Goal: Task Accomplishment & Management: Complete application form

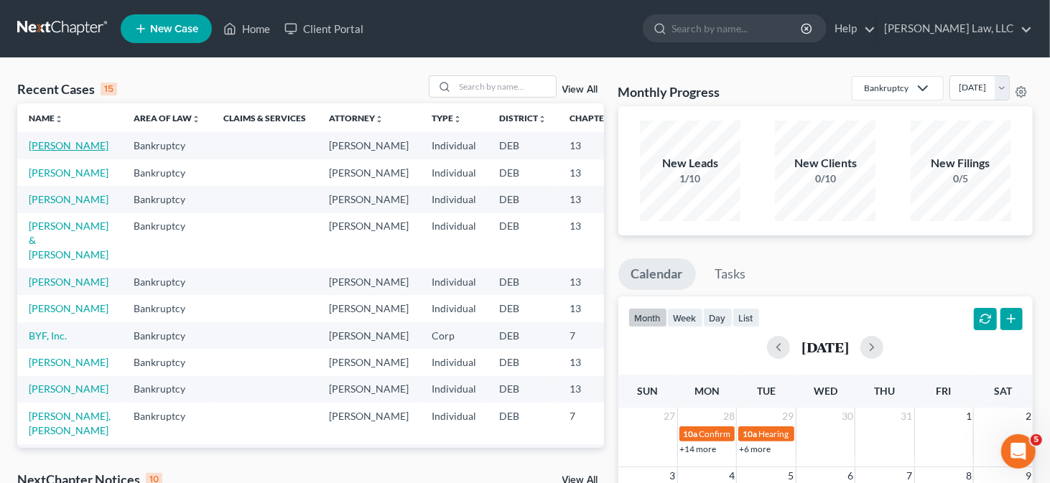
click at [33, 152] on link "[PERSON_NAME]" at bounding box center [69, 145] width 80 height 12
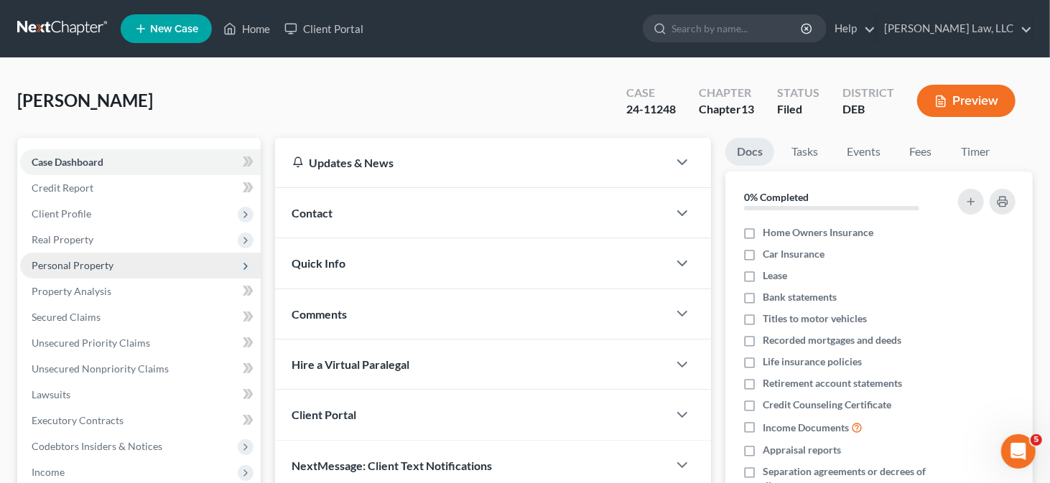
scroll to position [216, 0]
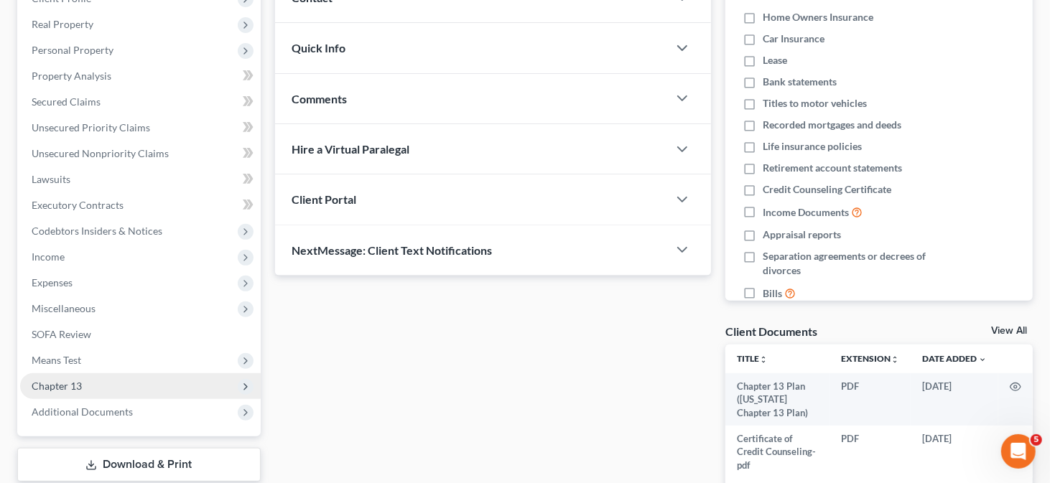
click at [47, 375] on span "Chapter 13" at bounding box center [140, 387] width 241 height 26
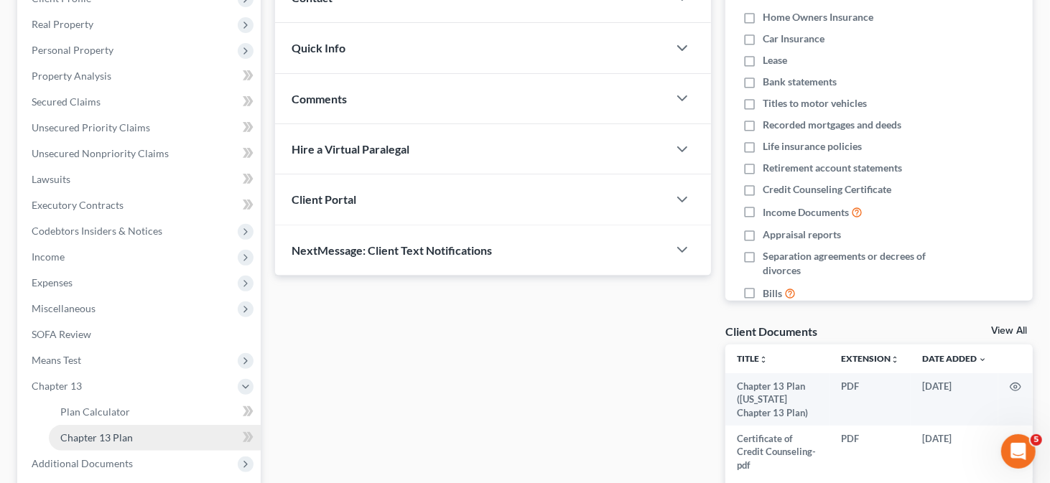
click at [96, 435] on span "Chapter 13 Plan" at bounding box center [96, 438] width 73 height 12
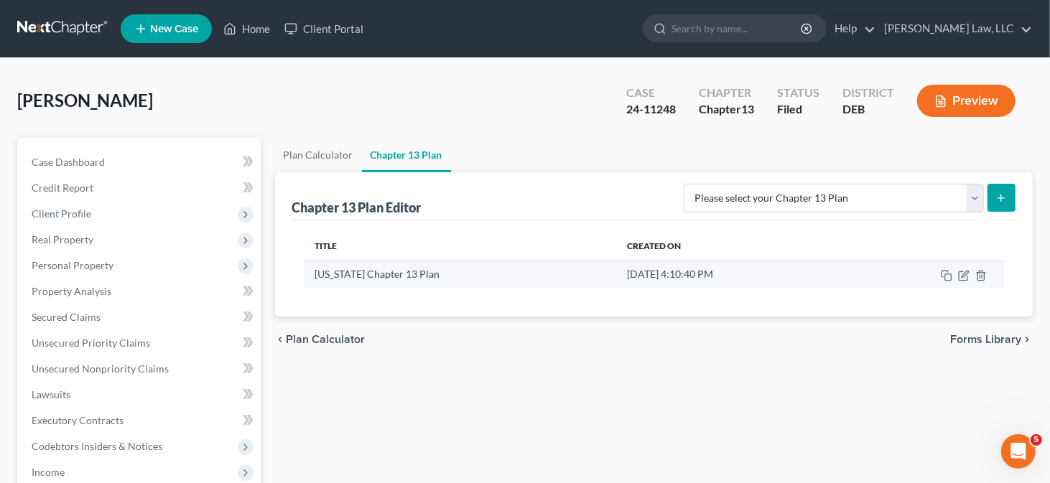
click at [963, 267] on td at bounding box center [925, 274] width 158 height 27
click at [964, 271] on icon "button" at bounding box center [963, 275] width 11 height 11
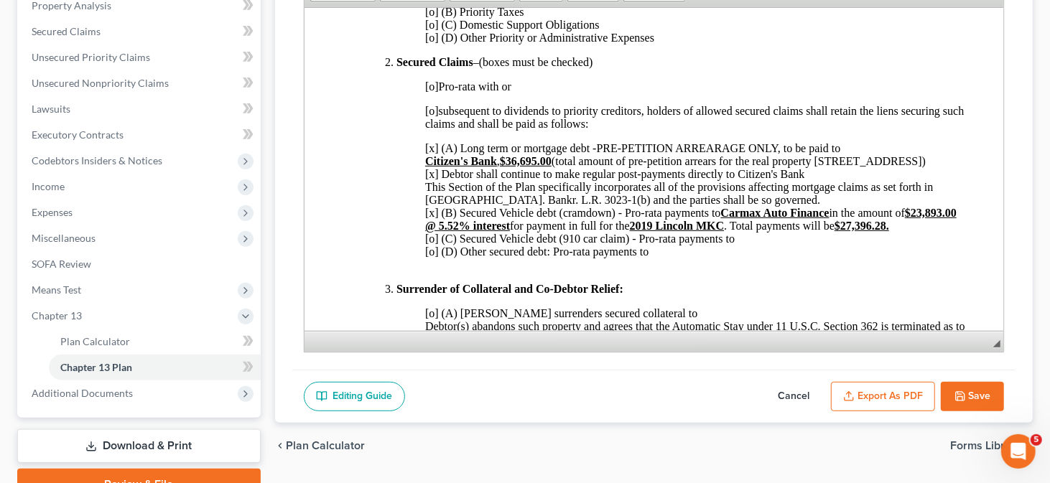
scroll to position [355, 0]
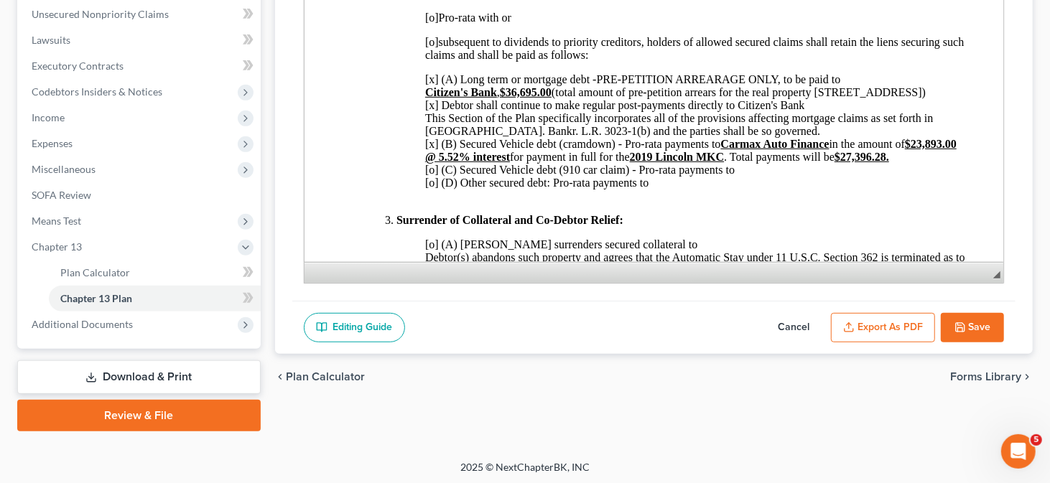
click at [915, 327] on button "Export as PDF" at bounding box center [883, 328] width 104 height 30
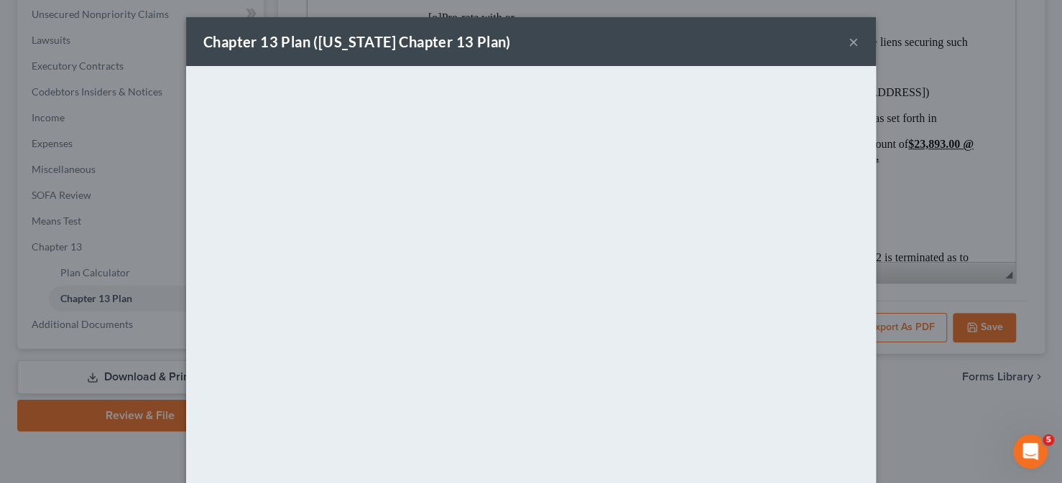
click at [848, 41] on button "×" at bounding box center [853, 41] width 10 height 17
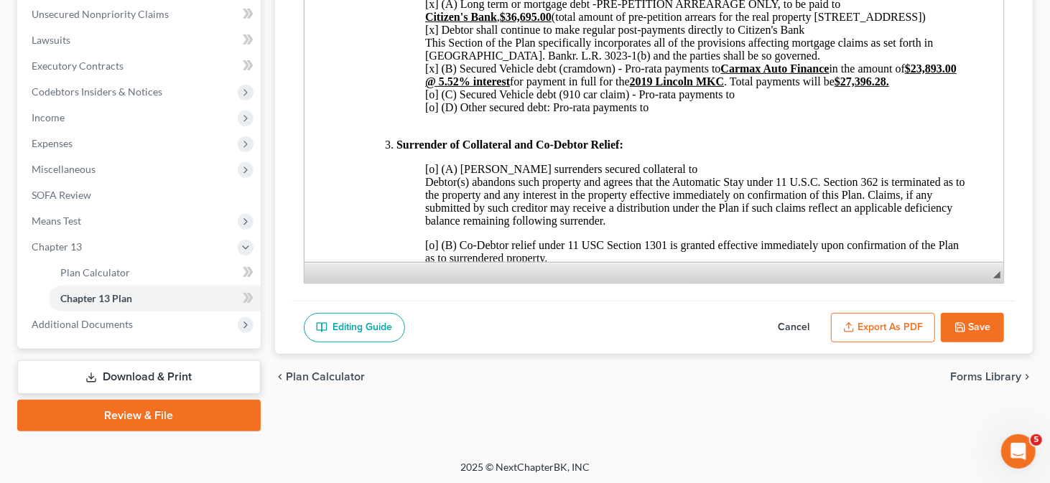
scroll to position [647, 0]
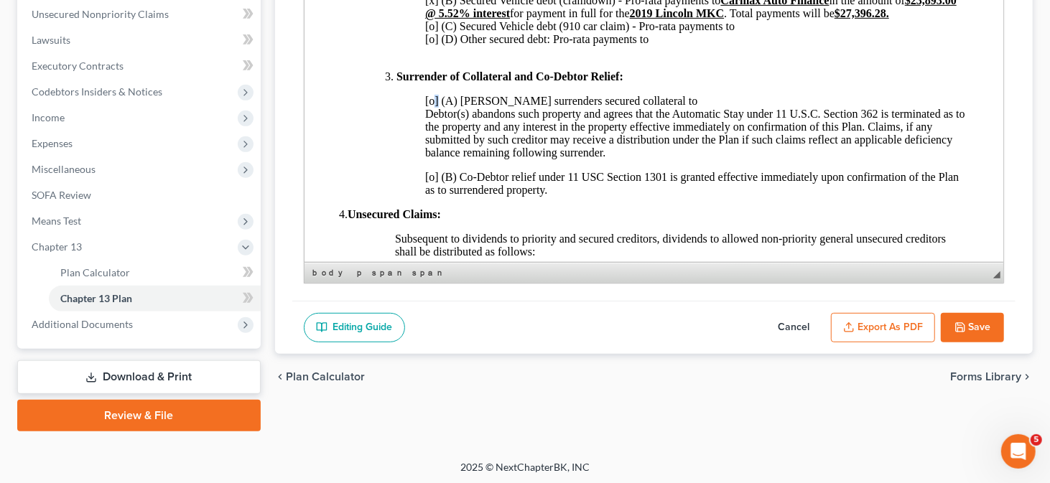
drag, startPoint x: 430, startPoint y: 111, endPoint x: 437, endPoint y: 112, distance: 7.3
click at [437, 112] on span "[o] (A) [PERSON_NAME] surrenders secured collateral to [PERSON_NAME](s) abandon…" at bounding box center [695, 127] width 540 height 64
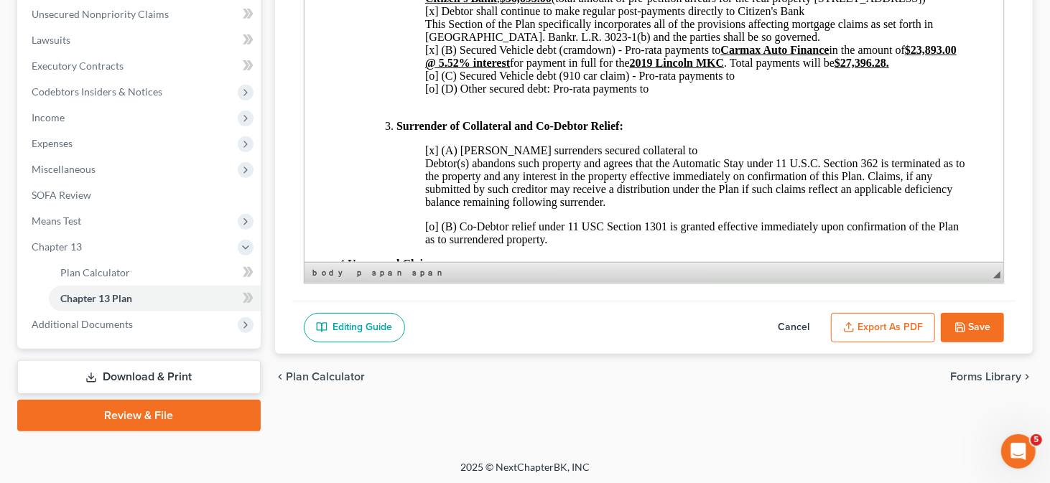
scroll to position [575, 0]
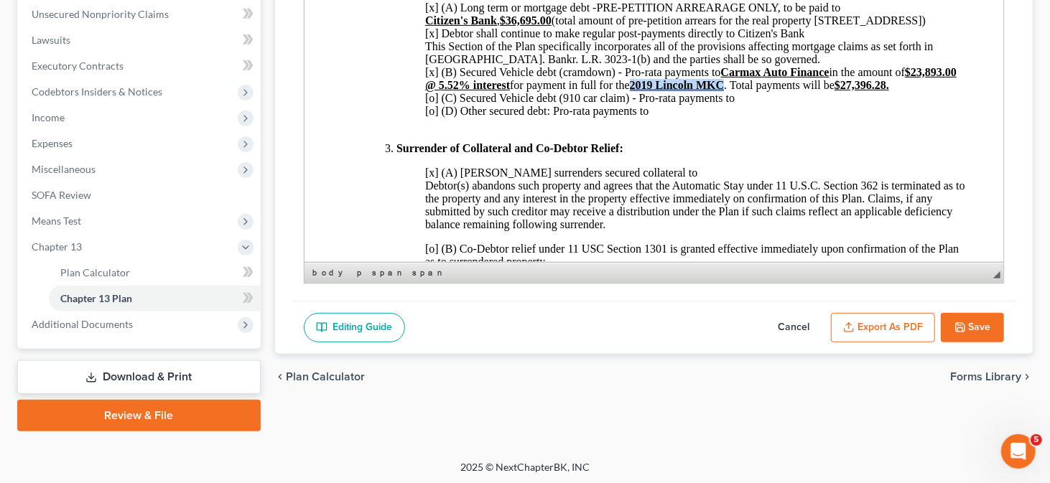
drag, startPoint x: 690, startPoint y: 95, endPoint x: 783, endPoint y: 92, distance: 92.7
click at [724, 91] on strong "2019 Lincoln MKC" at bounding box center [676, 85] width 95 height 12
click at [785, 112] on span "Context Menu Options" at bounding box center [786, 120] width 17 height 18
copy strong "2019 Lincoln MKC"
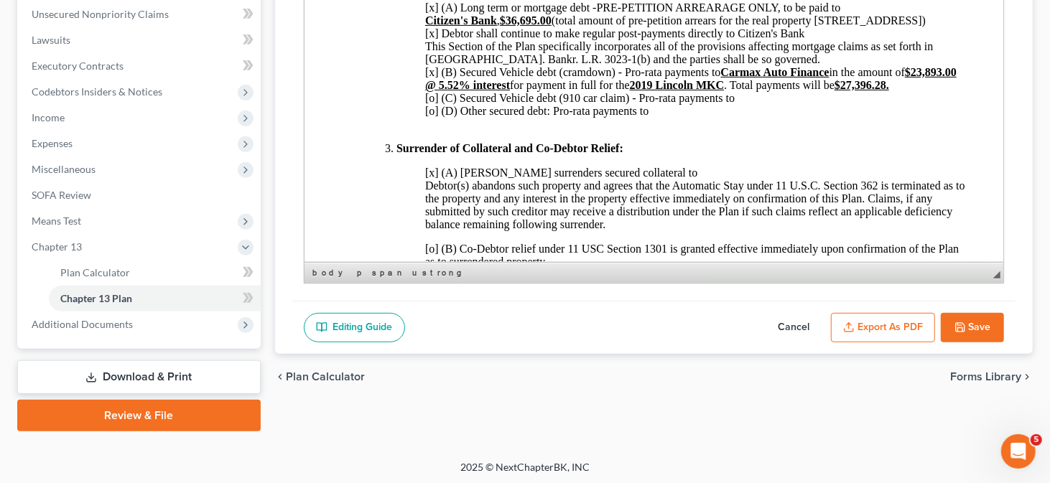
click at [631, 187] on span "[x] (A) [PERSON_NAME] surrenders secured collateral to [PERSON_NAME](s) abandon…" at bounding box center [695, 199] width 540 height 64
drag, startPoint x: 726, startPoint y: 85, endPoint x: 830, endPoint y: 83, distance: 103.5
click at [829, 78] on strong "Carmax Auto Finance" at bounding box center [775, 72] width 108 height 12
click at [833, 106] on span "Context Menu Options" at bounding box center [830, 106] width 11 height 11
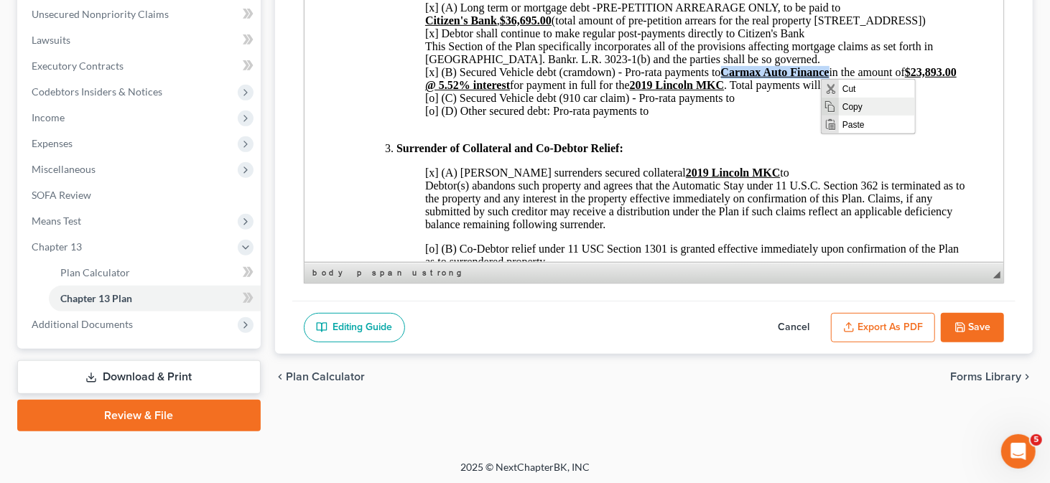
copy strong "Carmax Auto Finance"
click at [750, 182] on p "[x] (A) [PERSON_NAME] surrenders secured collateral 2019 Lincoln MKC to Debtor(…" at bounding box center [697, 199] width 545 height 65
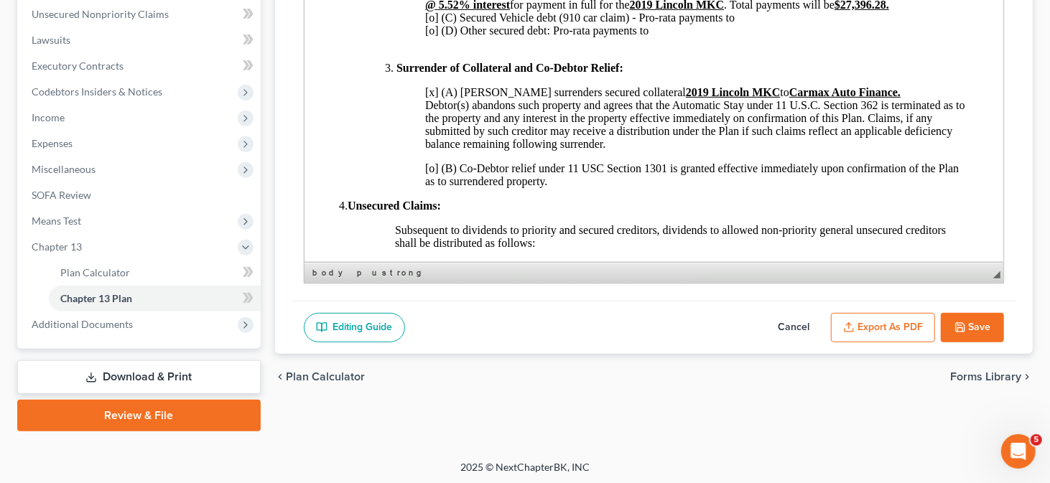
scroll to position [575, 0]
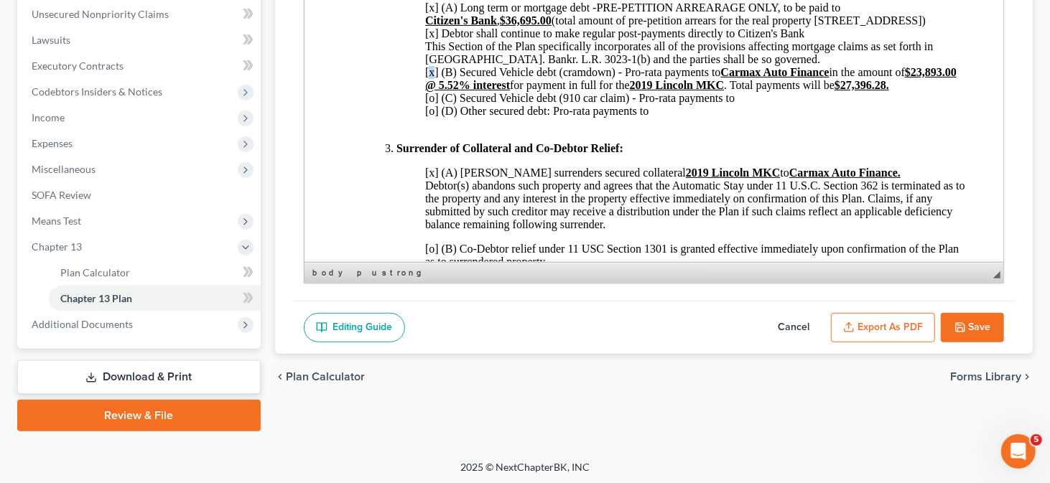
click at [432, 78] on span "[x] (A) Long term or mortgage debt -PRE-PETITION ARREARAGE ONLY, to be paid to …" at bounding box center [679, 39] width 509 height 77
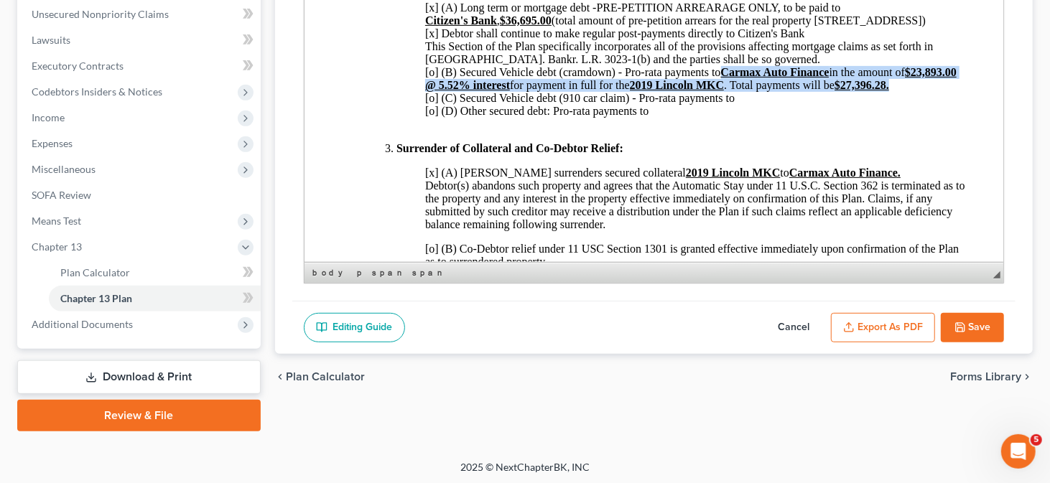
drag, startPoint x: 726, startPoint y: 82, endPoint x: 952, endPoint y: 99, distance: 226.2
click at [952, 91] on span "Carmax Auto Finance in the amount of $23,893.00 @ 5.52% interest for payment in…" at bounding box center [691, 78] width 532 height 25
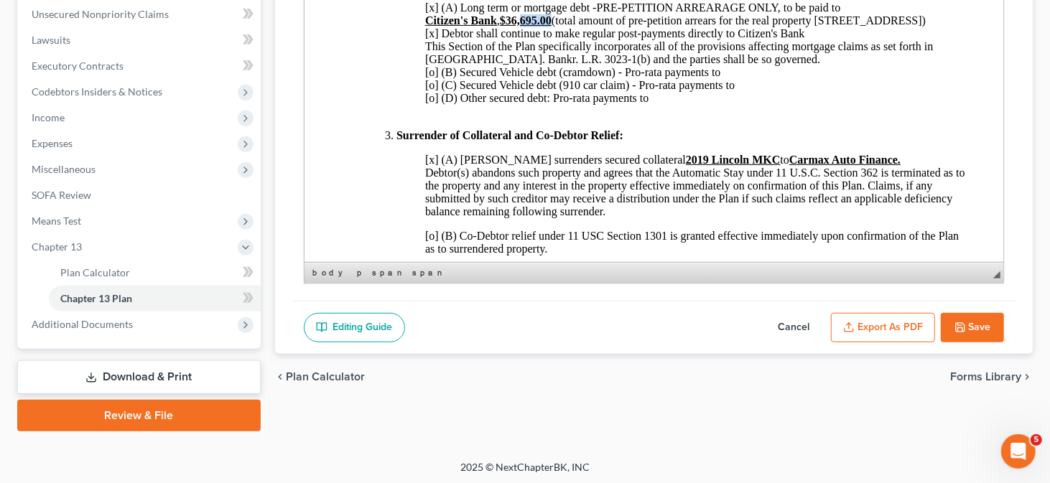
drag, startPoint x: 523, startPoint y: 31, endPoint x: 552, endPoint y: 29, distance: 28.8
click at [551, 27] on strong "$36,695.00" at bounding box center [525, 20] width 52 height 12
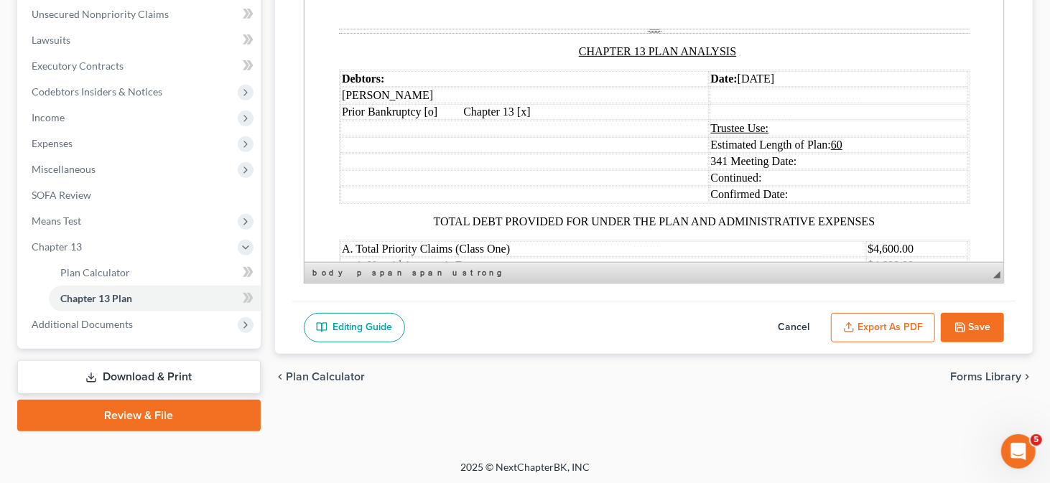
scroll to position [1652, 0]
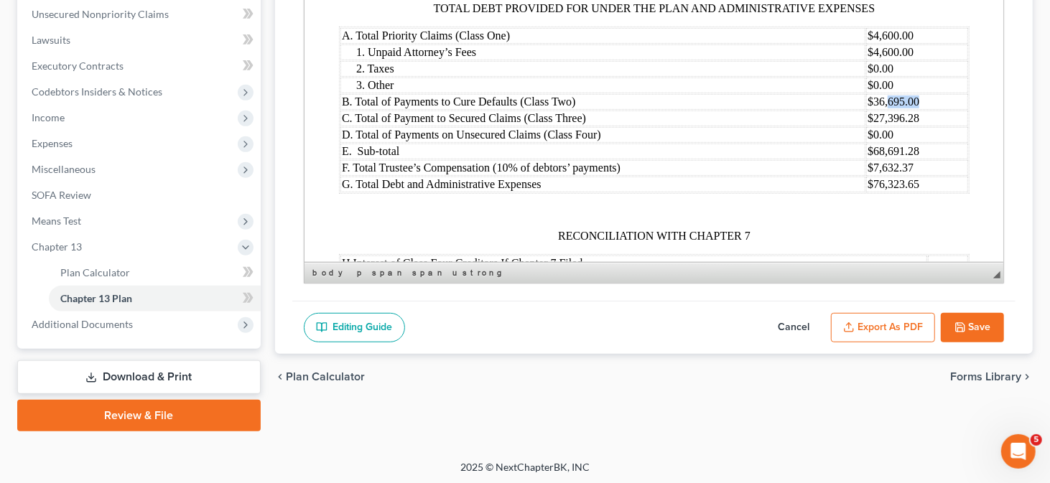
drag, startPoint x: 880, startPoint y: 131, endPoint x: 911, endPoint y: 131, distance: 30.9
click at [911, 110] on td "$36,695.00" at bounding box center [917, 102] width 102 height 16
drag, startPoint x: 864, startPoint y: 152, endPoint x: 912, endPoint y: 152, distance: 48.1
click at [912, 126] on td "$27,396.28" at bounding box center [917, 119] width 102 height 16
drag, startPoint x: 866, startPoint y: 150, endPoint x: 892, endPoint y: 150, distance: 25.9
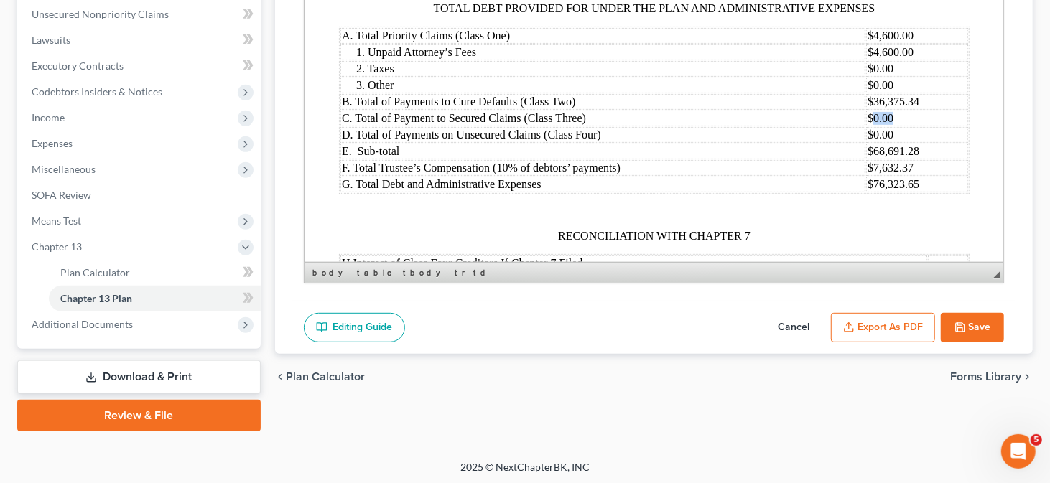
click at [892, 126] on td "$0.00" at bounding box center [917, 119] width 102 height 16
click at [868, 126] on td "$3840.95" at bounding box center [917, 119] width 102 height 16
drag, startPoint x: 865, startPoint y: 182, endPoint x: 907, endPoint y: 181, distance: 42.4
click at [907, 159] on td "$68,691.28" at bounding box center [917, 152] width 102 height 16
drag, startPoint x: 866, startPoint y: 218, endPoint x: 914, endPoint y: 217, distance: 48.2
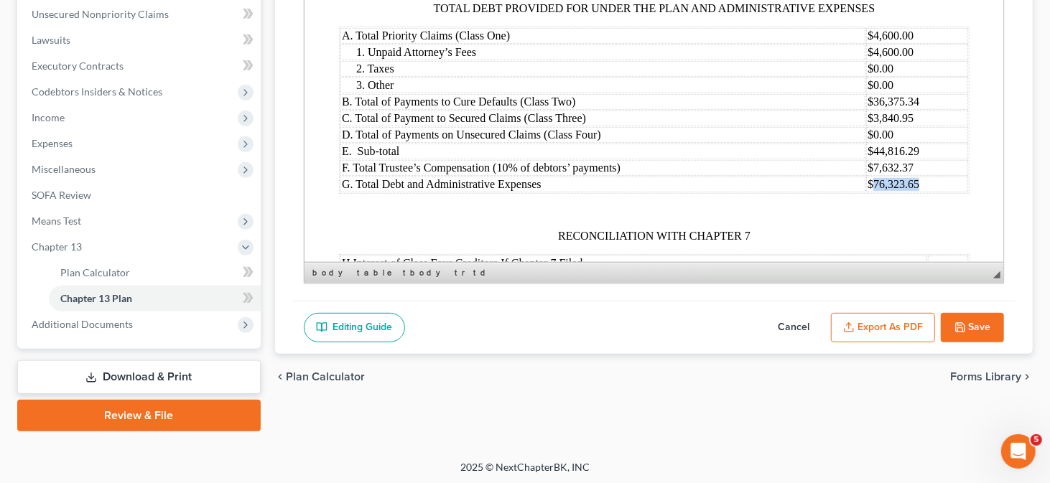
click at [914, 193] on td "$76,323.65" at bounding box center [917, 185] width 102 height 16
drag, startPoint x: 868, startPoint y: 201, endPoint x: 904, endPoint y: 202, distance: 35.9
click at [904, 176] on td "$7,632.37" at bounding box center [917, 168] width 102 height 16
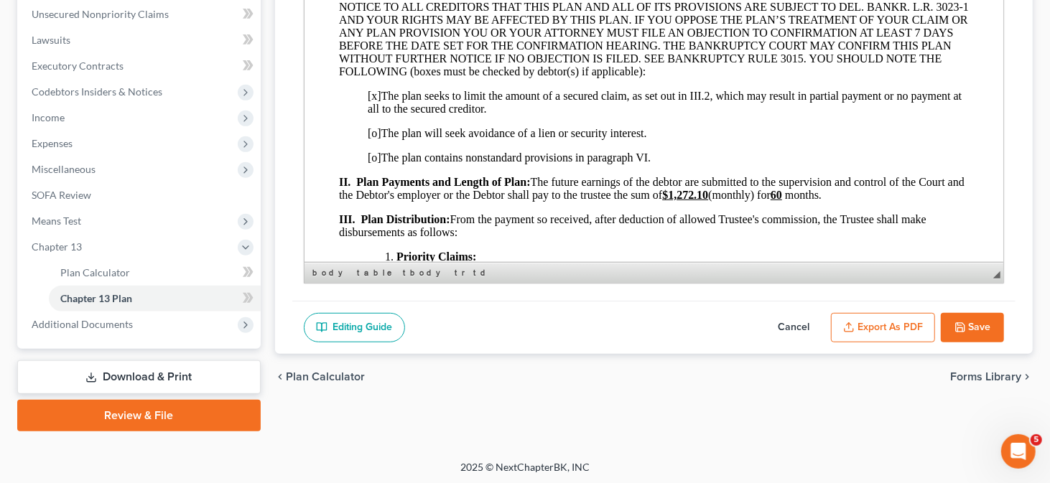
scroll to position [216, 0]
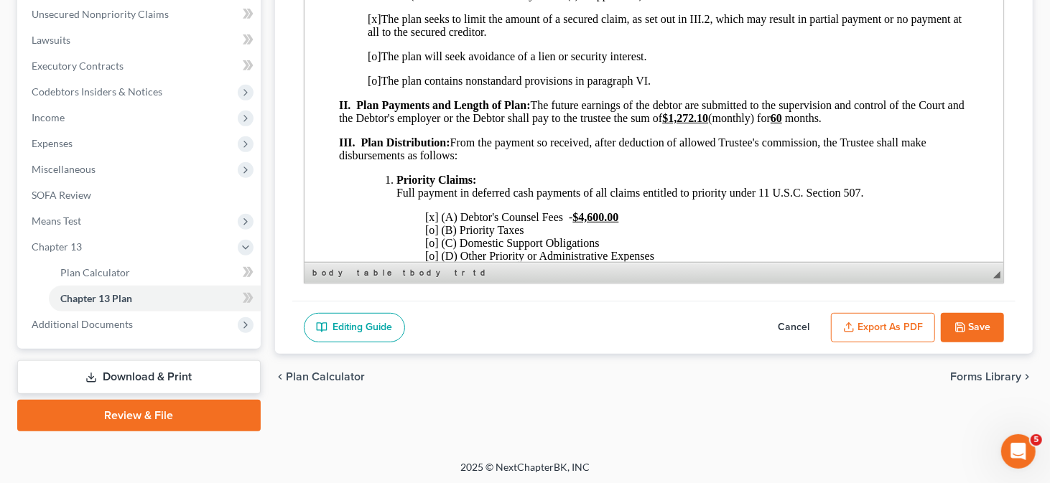
click at [950, 111] on p "II. Plan Payments and Length of Plan: The future earnings of the debtor are sub…" at bounding box center [653, 112] width 631 height 26
drag, startPoint x: 358, startPoint y: 123, endPoint x: 473, endPoint y: 126, distance: 114.3
click at [473, 124] on span "II. Plan Payments and Length of Plan: The future earnings of the debtor are sub…" at bounding box center [651, 111] width 626 height 25
drag, startPoint x: 574, startPoint y: 121, endPoint x: 611, endPoint y: 119, distance: 37.4
click at [608, 119] on u "$1,272.10" at bounding box center [585, 118] width 46 height 12
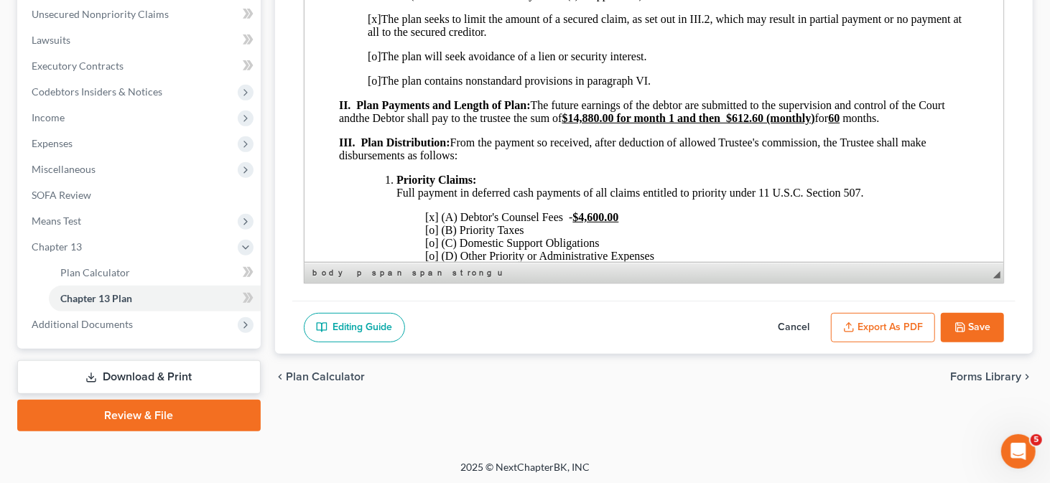
click at [839, 121] on u "60" at bounding box center [833, 118] width 11 height 12
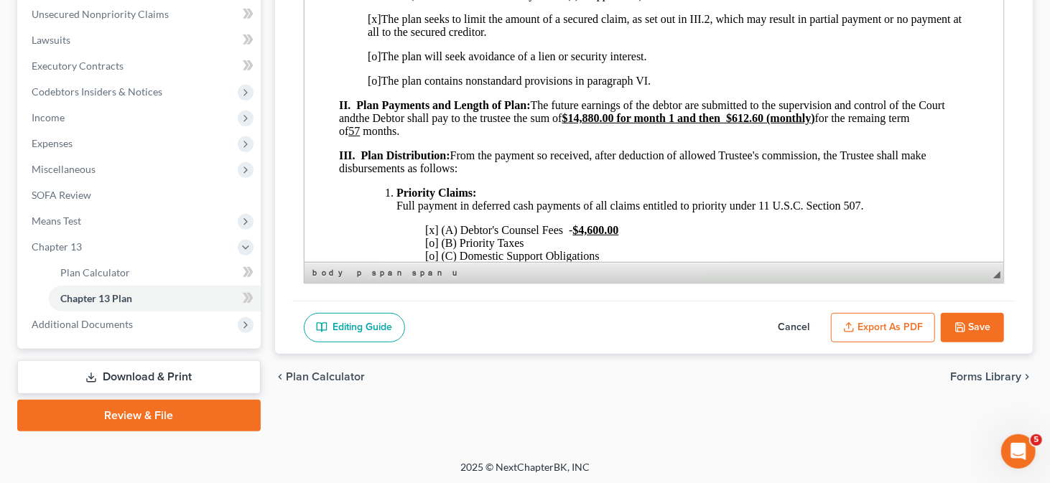
click at [348, 137] on u "57" at bounding box center [353, 131] width 11 height 12
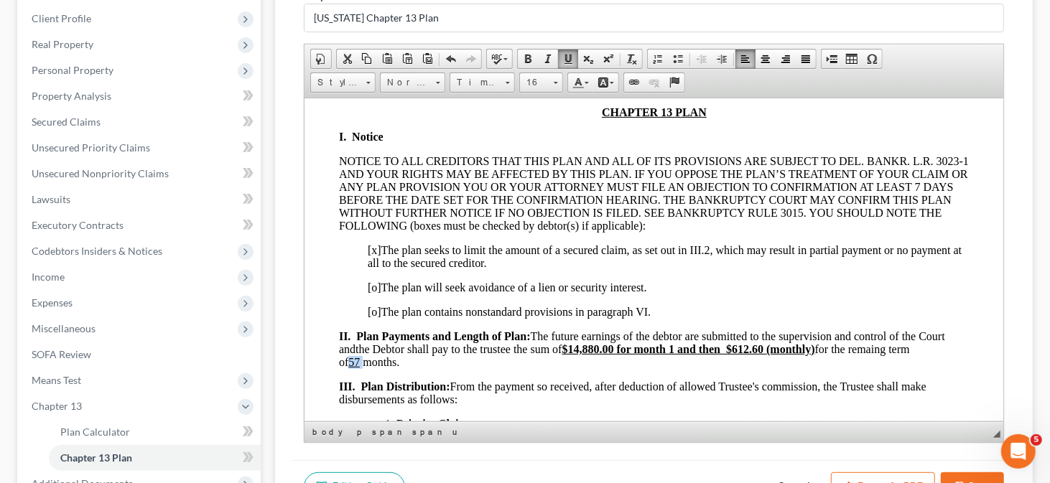
scroll to position [211, 0]
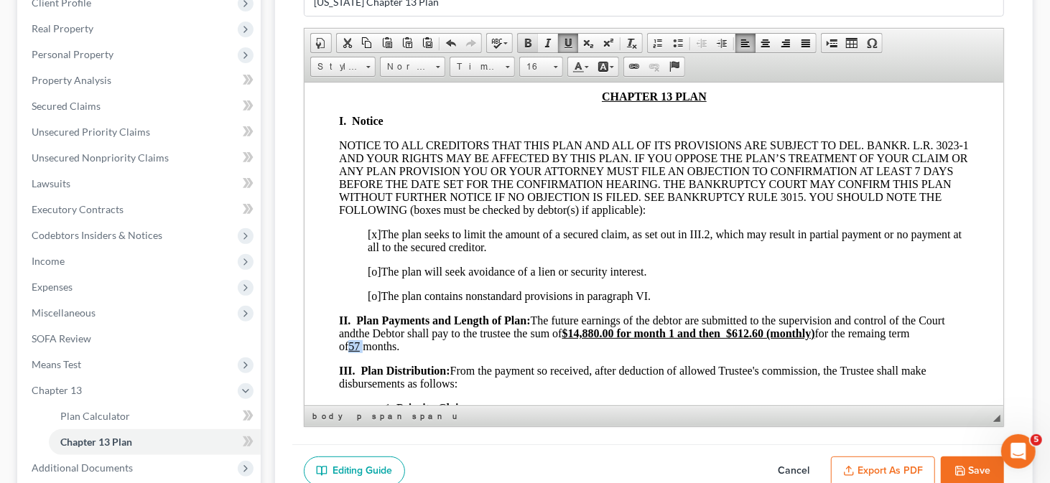
click at [522, 42] on span at bounding box center [527, 42] width 11 height 11
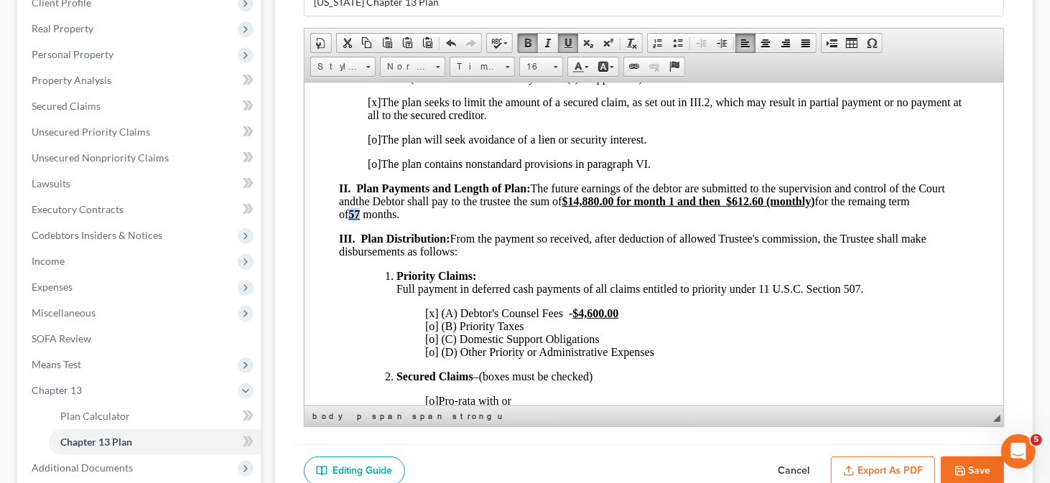
scroll to position [359, 0]
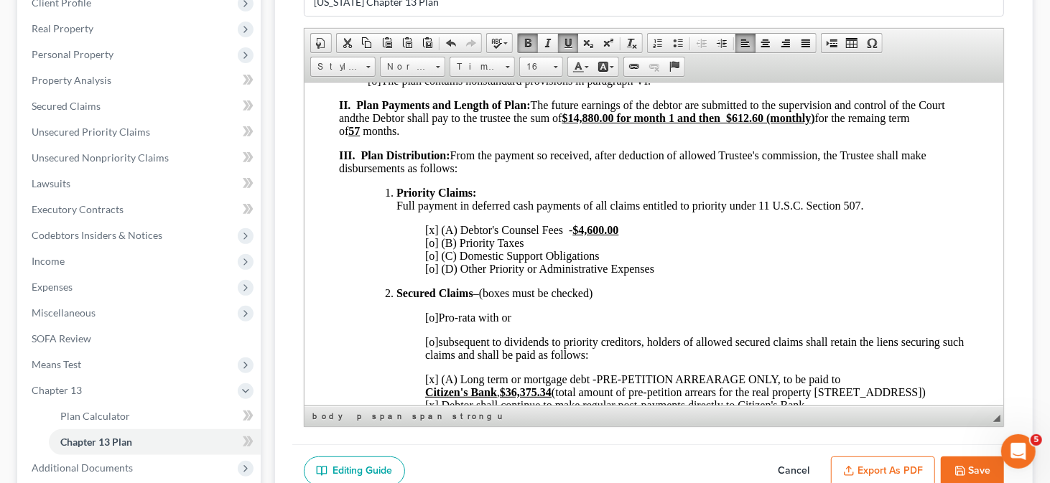
click at [889, 124] on span "II. Plan Payments and Length of Plan: The future earnings of the debtor are sub…" at bounding box center [641, 117] width 606 height 38
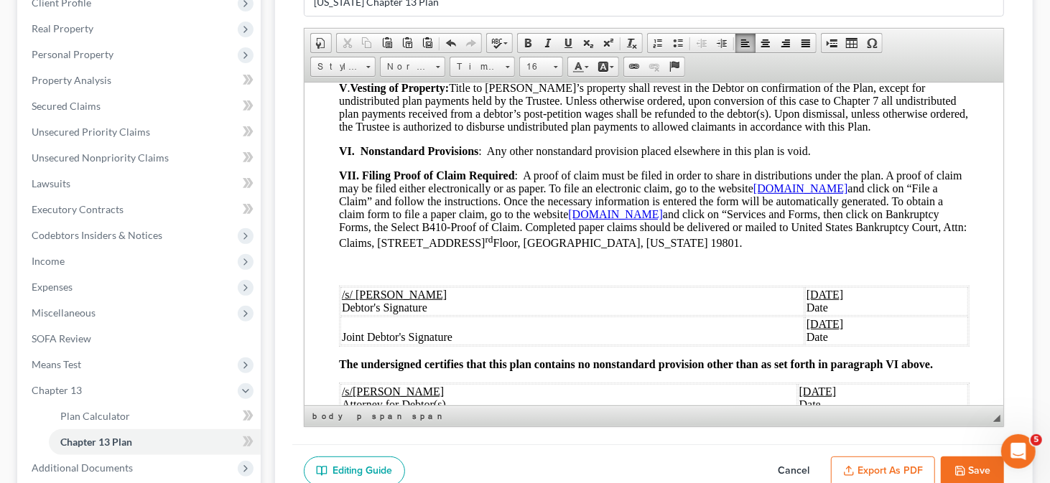
scroll to position [1221, 0]
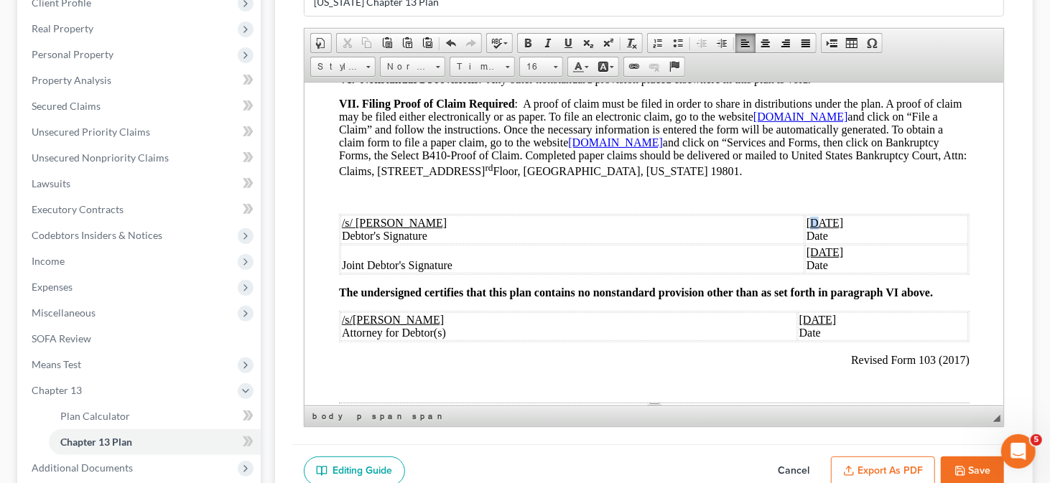
click at [806, 228] on u "[DATE]" at bounding box center [824, 222] width 37 height 12
click at [808, 228] on u "[DATE]" at bounding box center [824, 222] width 37 height 12
click at [806, 258] on u "[DATE]" at bounding box center [824, 252] width 37 height 12
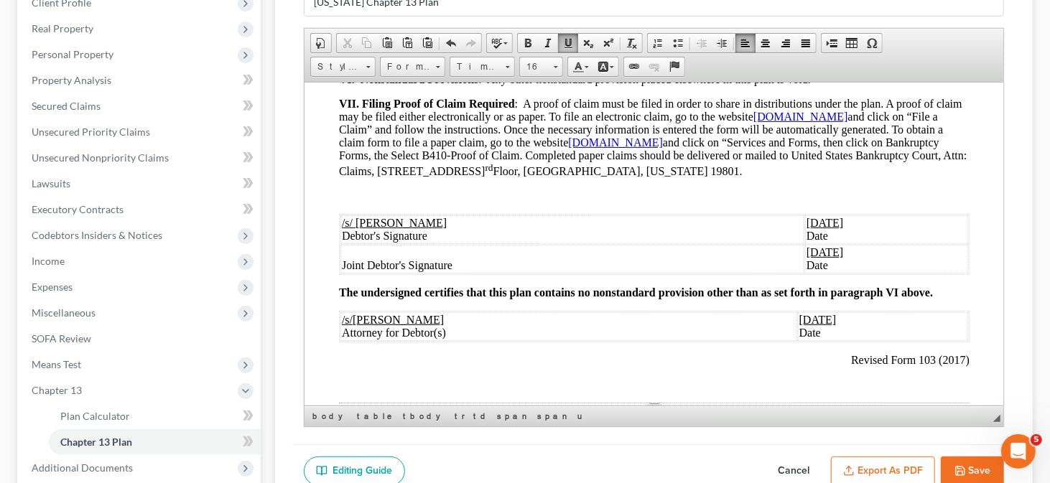
click at [810, 273] on td "[DATE] Date" at bounding box center [886, 258] width 163 height 29
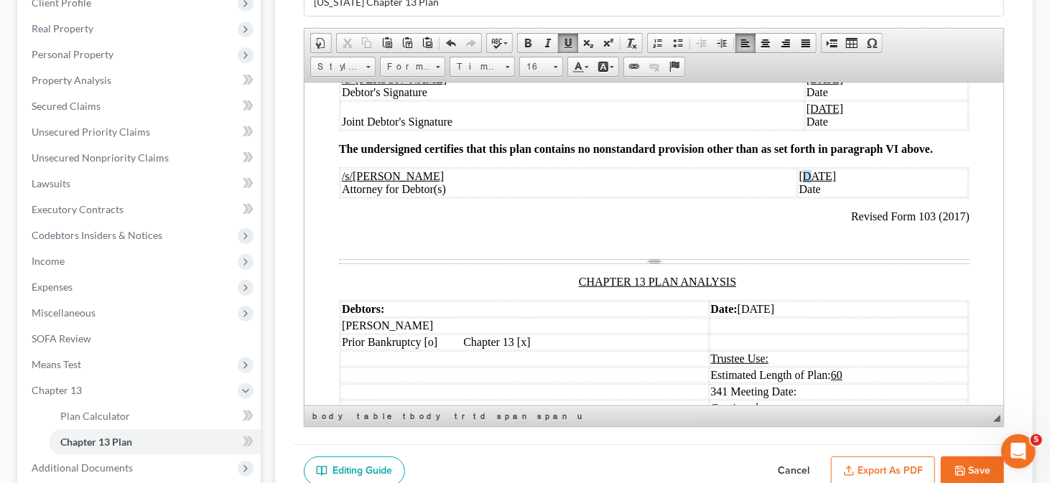
click at [799, 182] on u "[DATE]" at bounding box center [817, 176] width 37 height 12
drag, startPoint x: 796, startPoint y: 210, endPoint x: 803, endPoint y: 211, distance: 7.3
click at [803, 197] on td "[DATE] Date" at bounding box center [882, 182] width 170 height 29
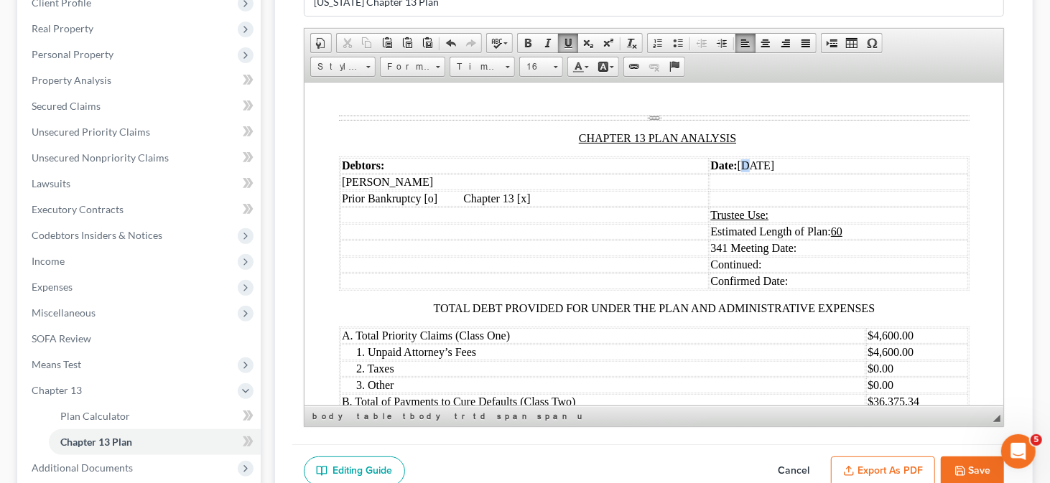
click at [740, 173] on td "Date: [DATE]" at bounding box center [838, 165] width 259 height 16
click at [754, 173] on td "Date: [DATE]" at bounding box center [838, 165] width 259 height 16
click at [784, 173] on td "Date: [DATE]" at bounding box center [838, 165] width 259 height 16
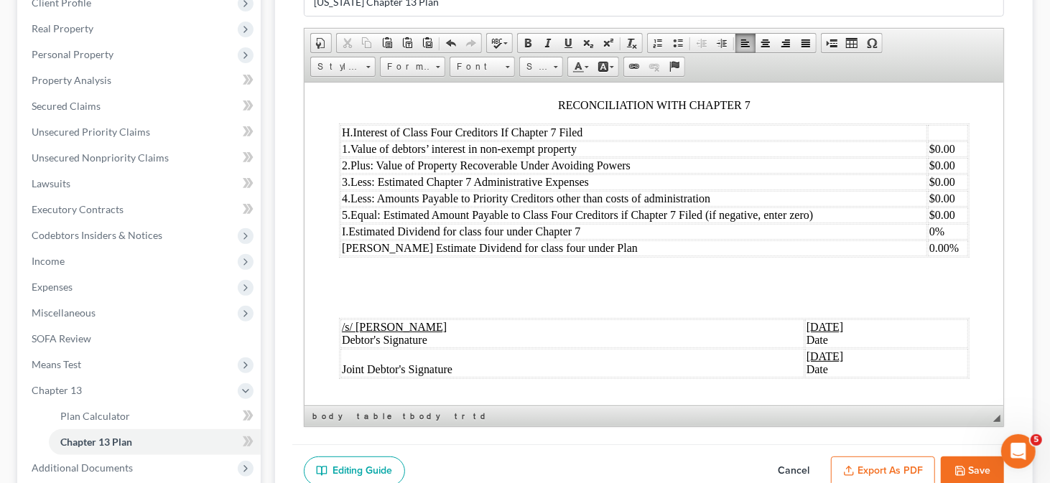
scroll to position [2011, 0]
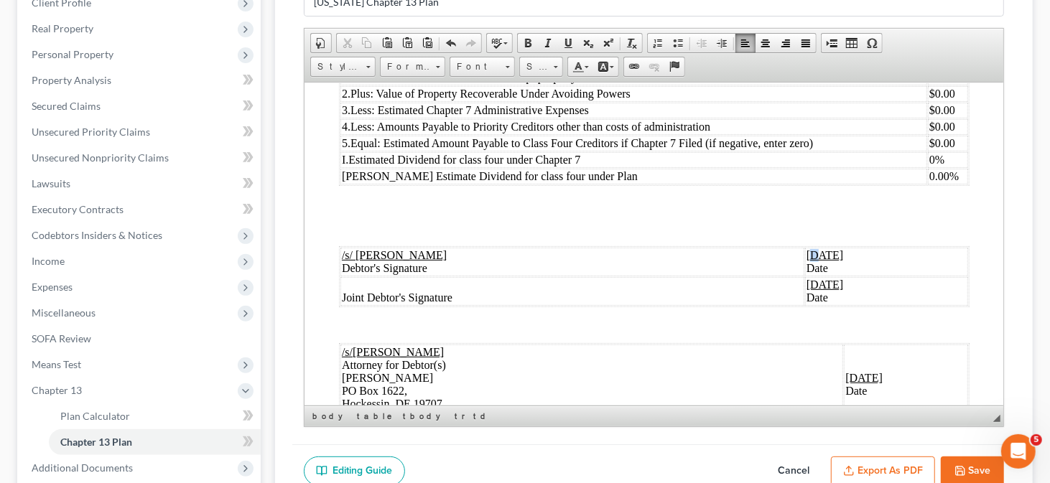
click at [806, 261] on u "[DATE]" at bounding box center [824, 255] width 37 height 12
click at [810, 276] on td "[DATE] Date" at bounding box center [886, 261] width 163 height 29
click at [806, 290] on u "[DATE]" at bounding box center [824, 284] width 37 height 12
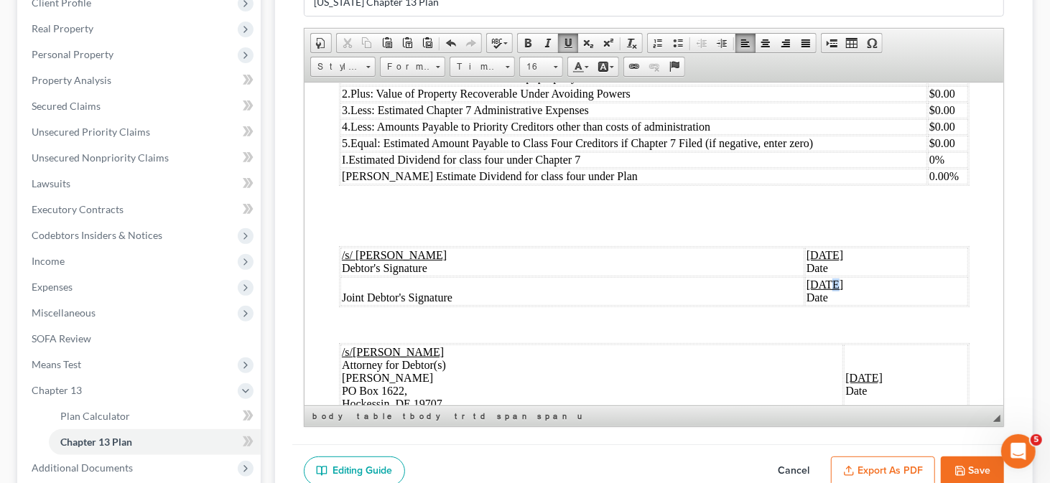
click at [806, 290] on u "[DATE]" at bounding box center [824, 284] width 37 height 12
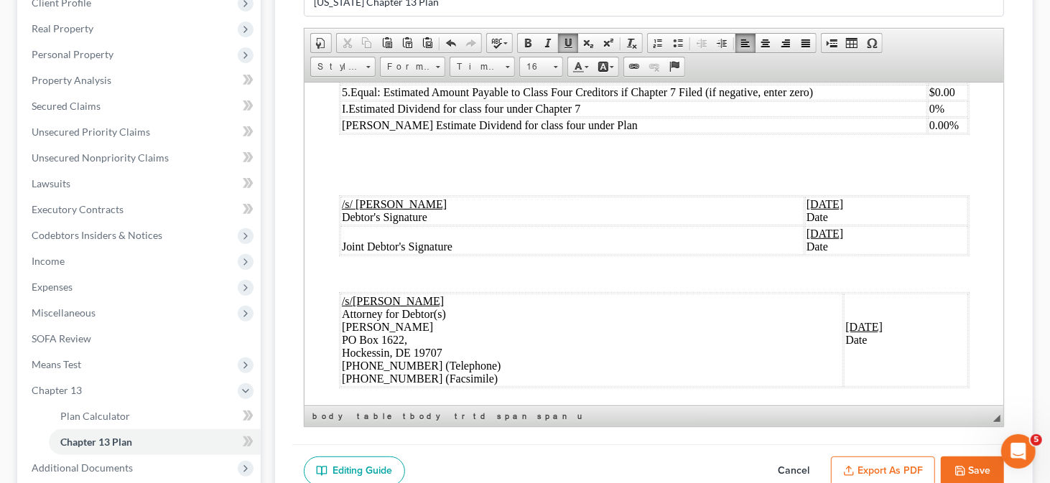
scroll to position [2136, 0]
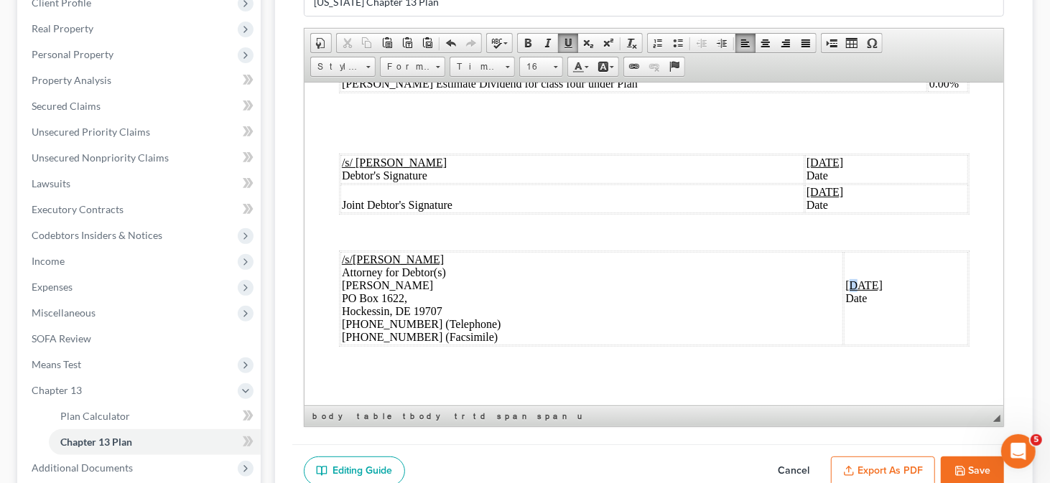
click at [845, 282] on u "[DATE]" at bounding box center [863, 285] width 37 height 12
click at [845, 287] on u "[DATE]" at bounding box center [863, 285] width 37 height 12
click at [845, 285] on u "[DATE]" at bounding box center [863, 285] width 37 height 12
click at [845, 284] on u "[DATE]" at bounding box center [863, 285] width 37 height 12
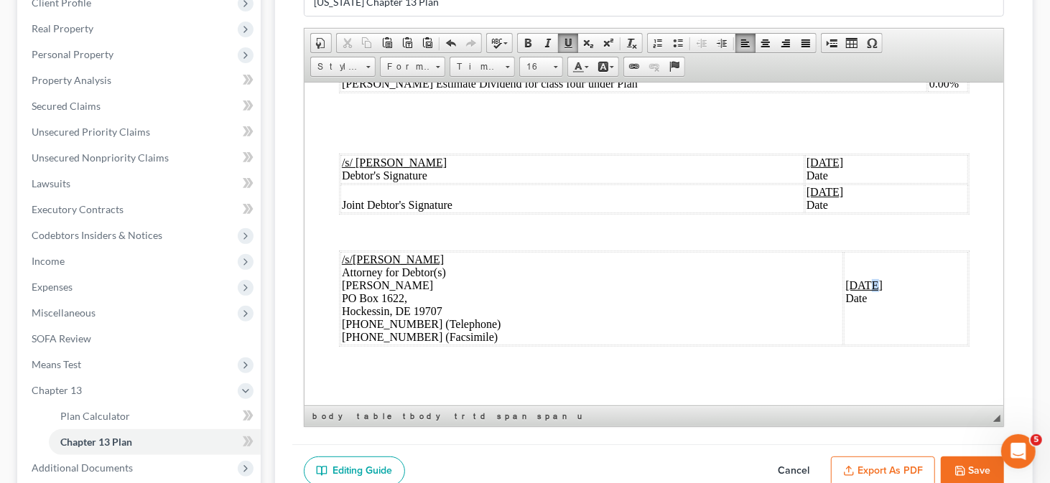
drag, startPoint x: 812, startPoint y: 285, endPoint x: 820, endPoint y: 286, distance: 7.2
click at [845, 286] on u "[DATE]" at bounding box center [863, 285] width 37 height 12
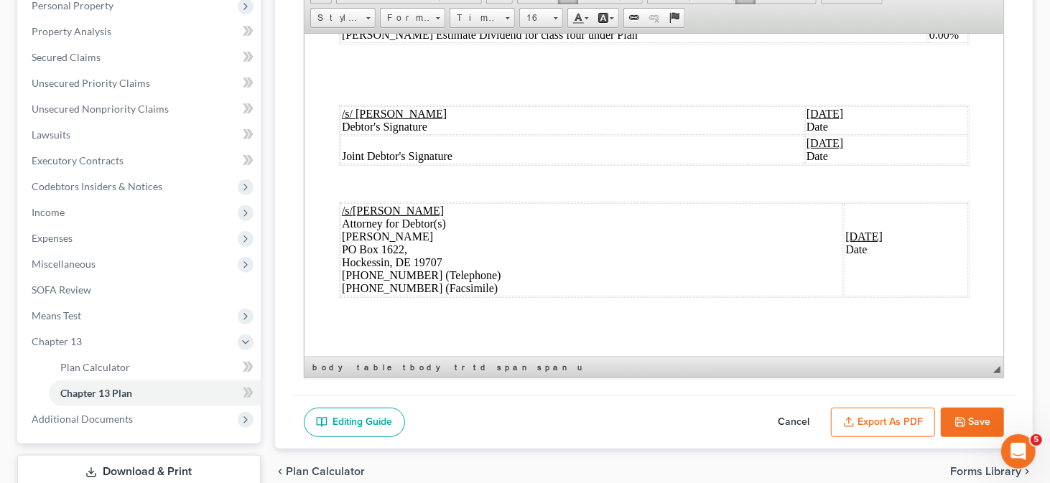
scroll to position [355, 0]
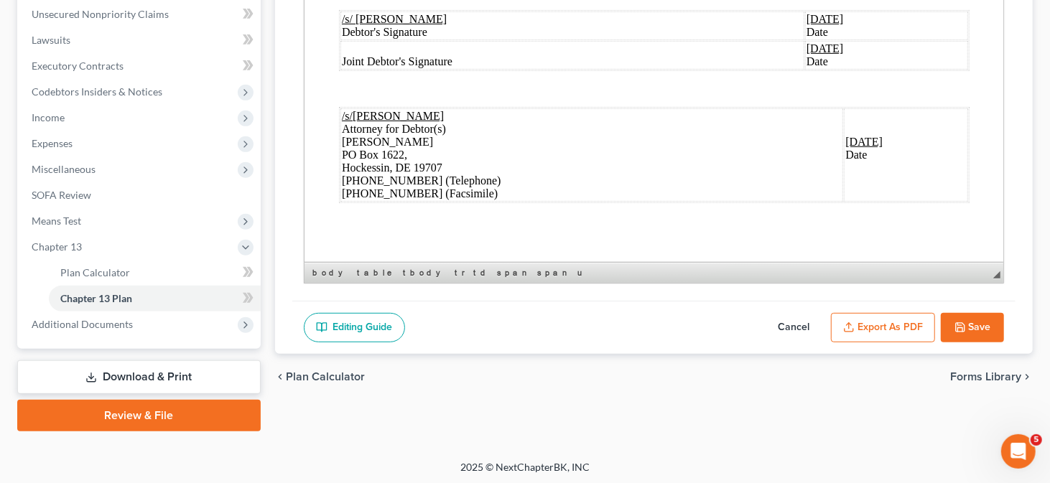
click at [986, 325] on button "Save" at bounding box center [972, 328] width 63 height 30
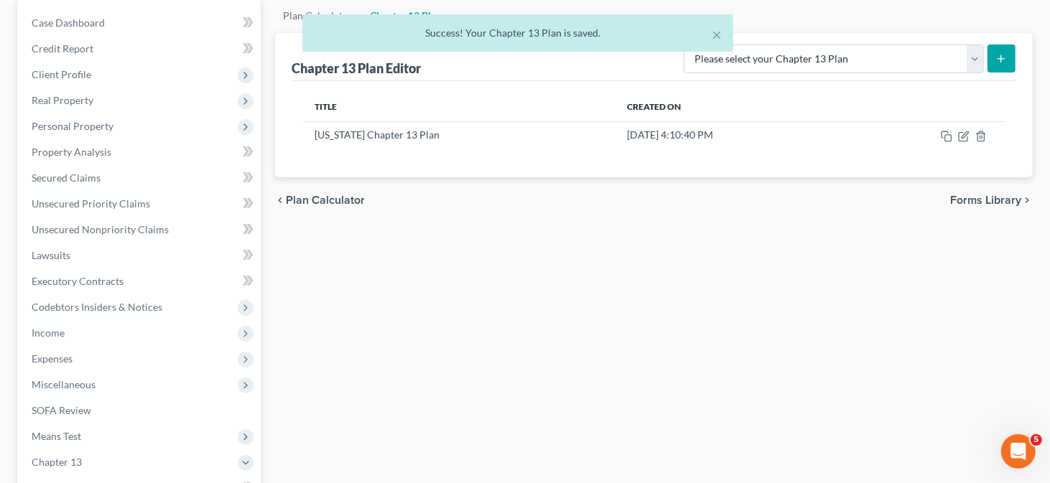
scroll to position [68, 0]
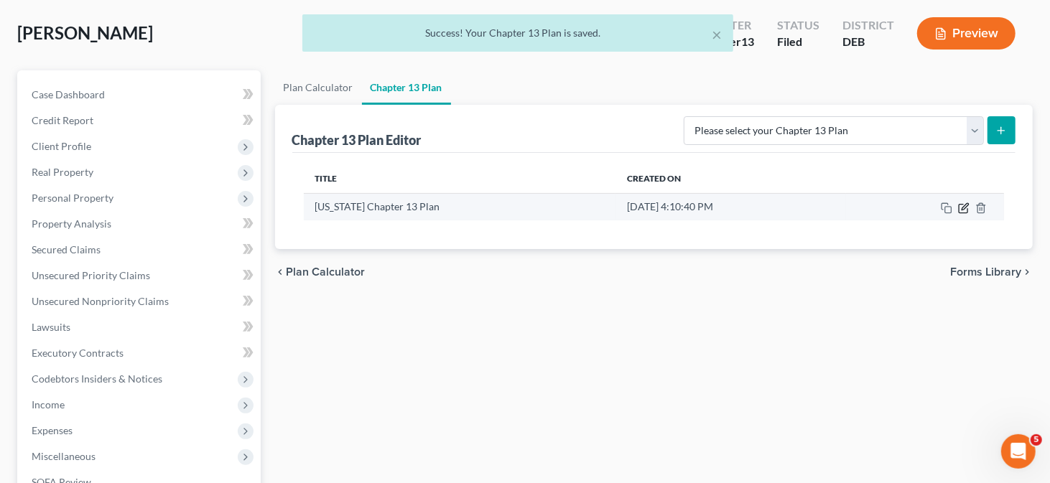
click at [963, 203] on icon "button" at bounding box center [963, 208] width 11 height 11
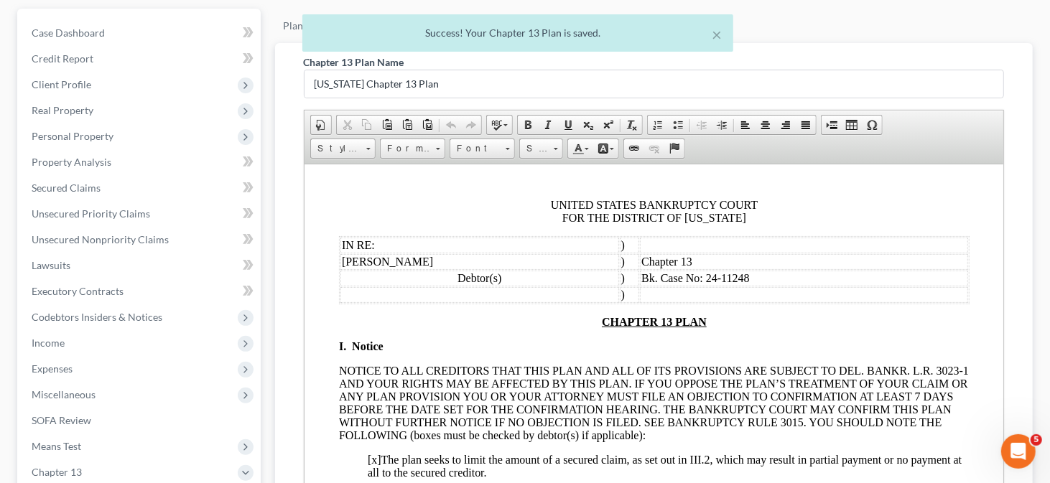
scroll to position [211, 0]
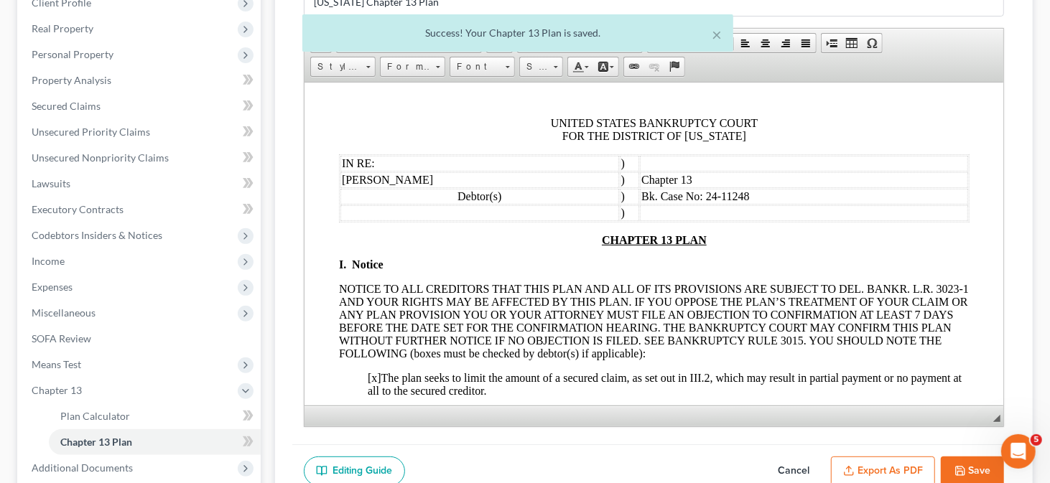
click at [879, 471] on button "Export as PDF" at bounding box center [883, 472] width 104 height 30
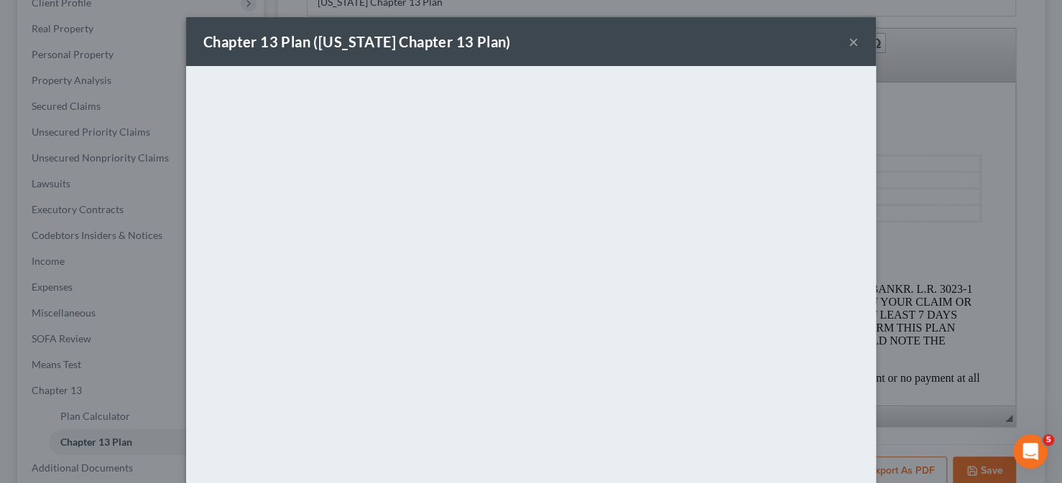
click at [842, 37] on div "Chapter 13 Plan ([US_STATE] Chapter 13 Plan) ×" at bounding box center [531, 41] width 690 height 49
click at [848, 37] on button "×" at bounding box center [853, 41] width 10 height 17
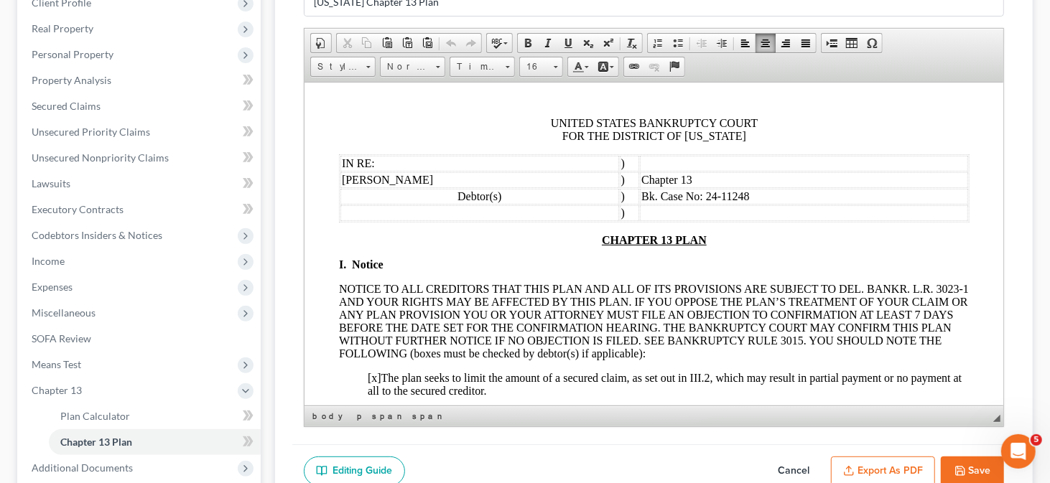
click at [601, 238] on u "CHAPTER 13 PLAN" at bounding box center [653, 239] width 105 height 12
